Goal: Find specific page/section: Find specific page/section

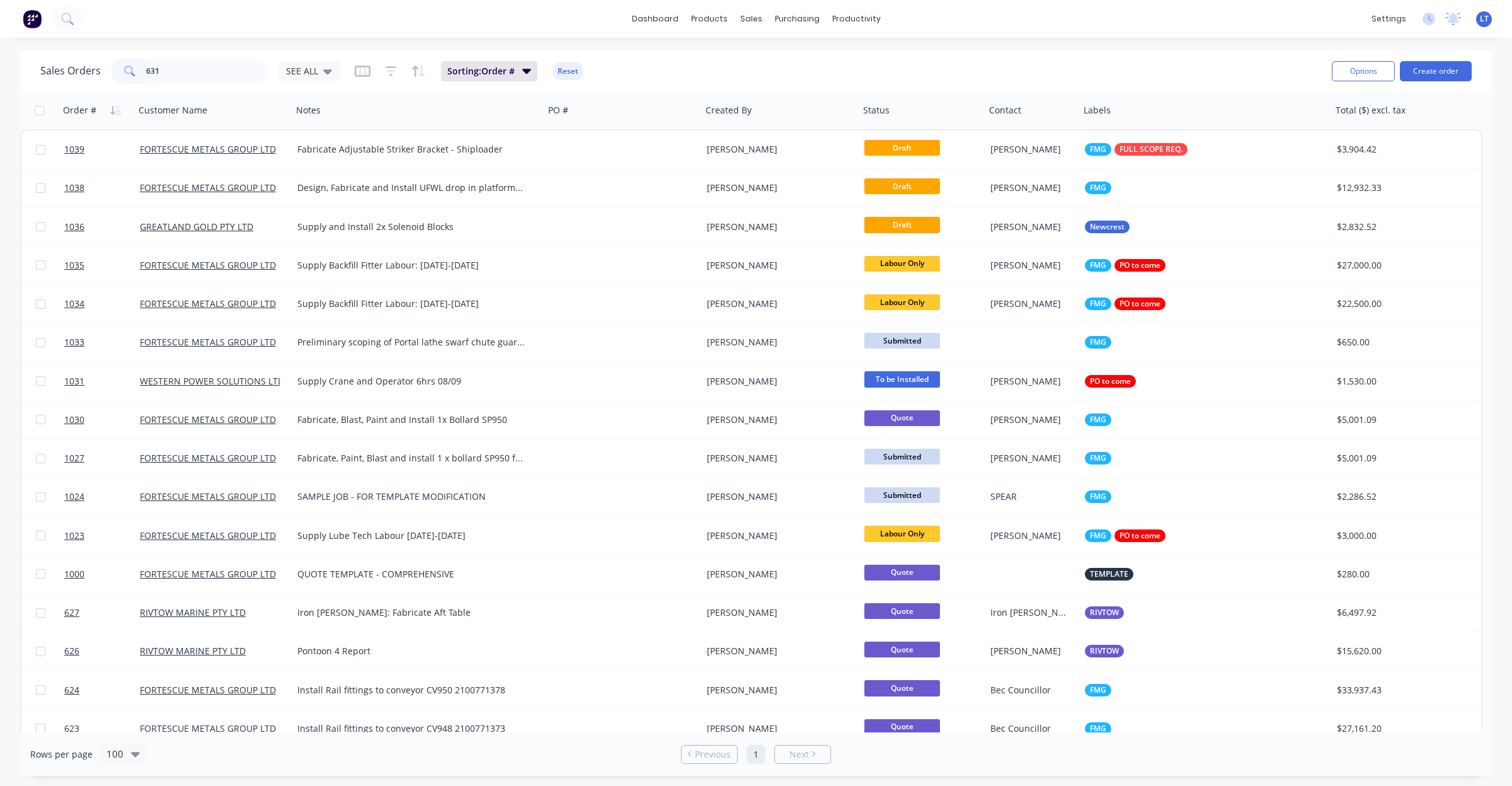
type input "631"
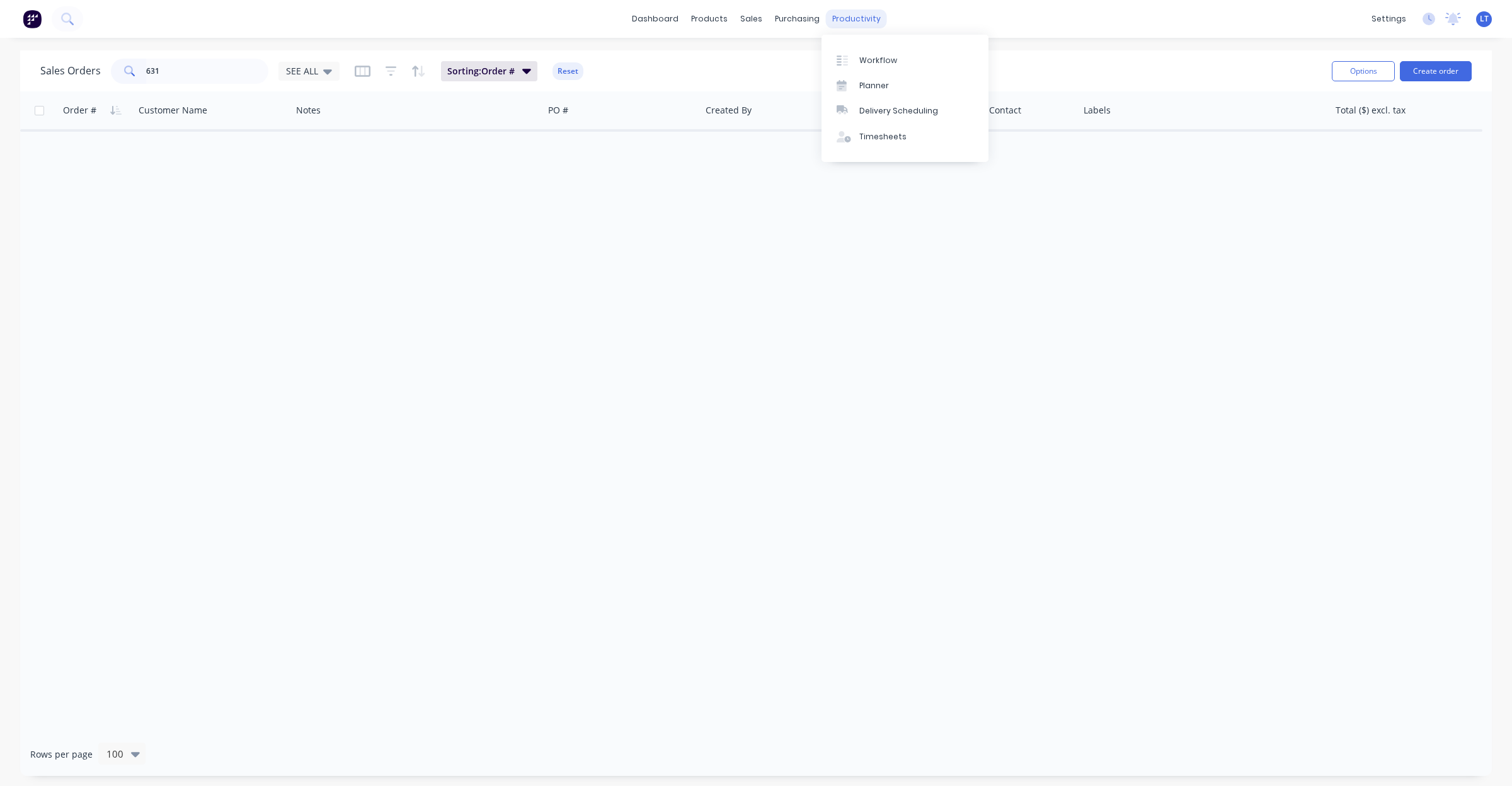
click at [861, 17] on div "productivity" at bounding box center [857, 18] width 61 height 19
click at [875, 142] on div "Timesheets" at bounding box center [883, 137] width 47 height 11
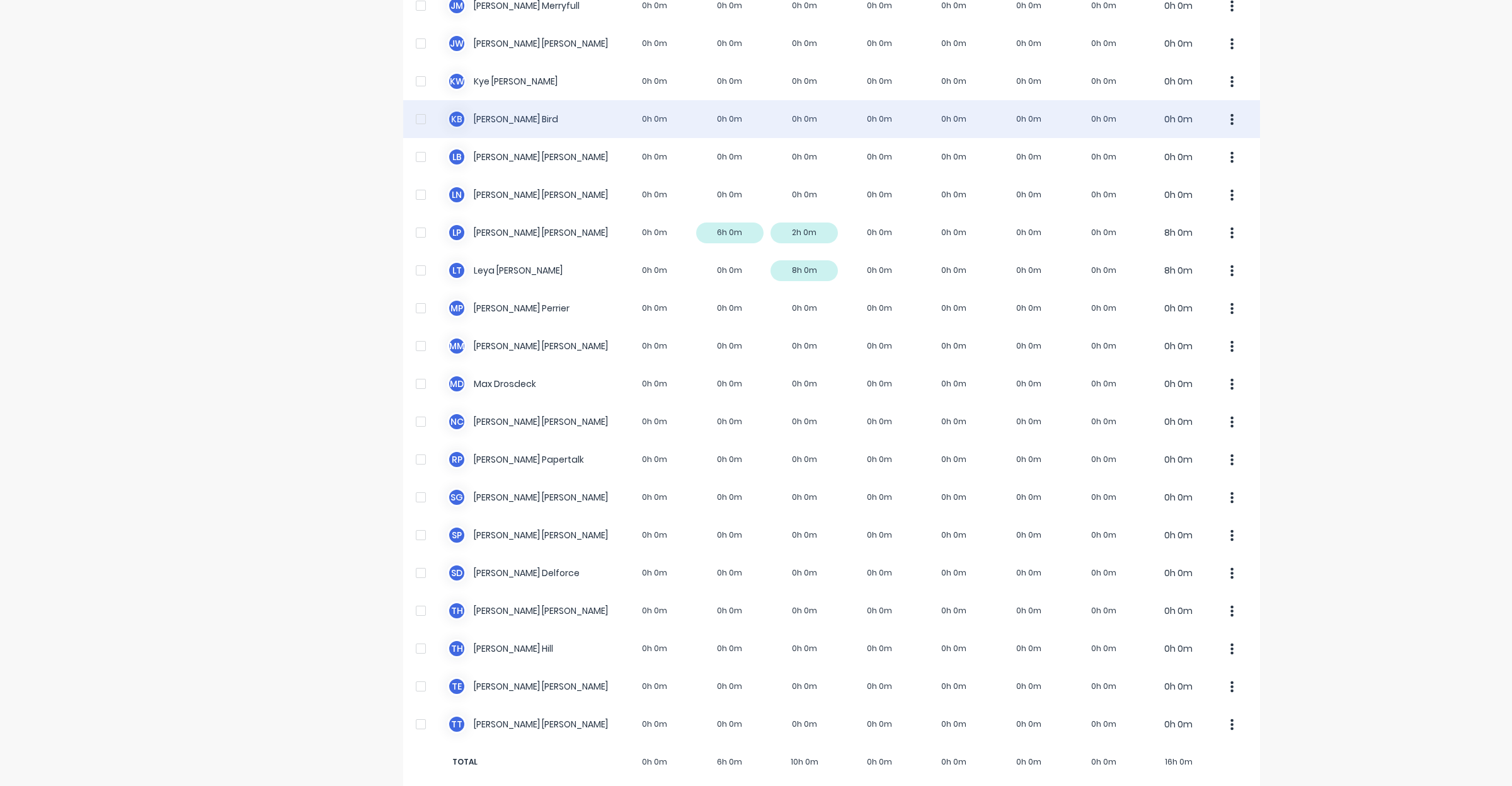
scroll to position [499, 0]
